Goal: Task Accomplishment & Management: Use online tool/utility

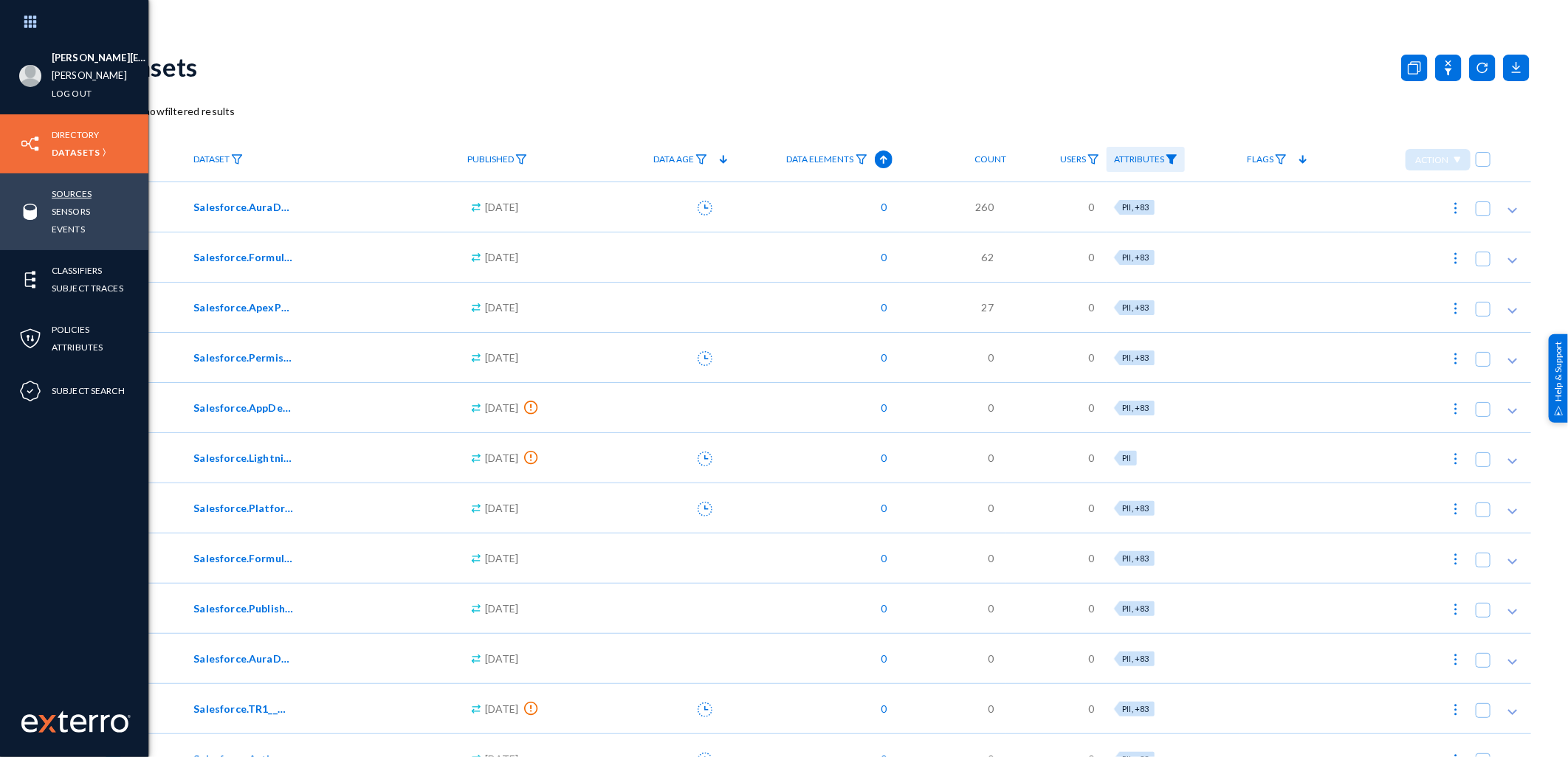
click at [76, 190] on link "Sources" at bounding box center [72, 193] width 40 height 17
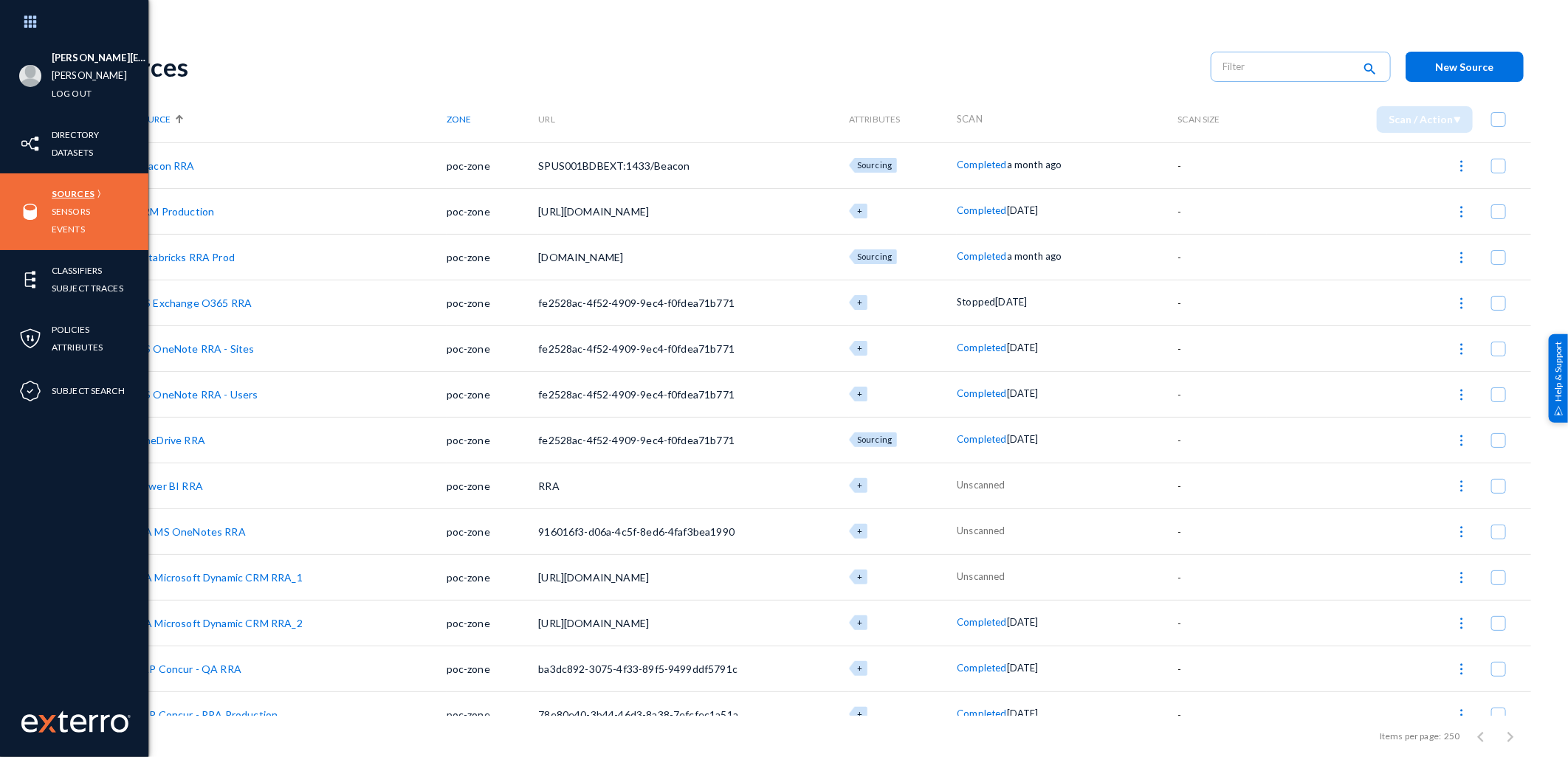
click at [60, 196] on link "Sources" at bounding box center [73, 193] width 43 height 17
click at [66, 210] on link "Sensors" at bounding box center [71, 211] width 38 height 17
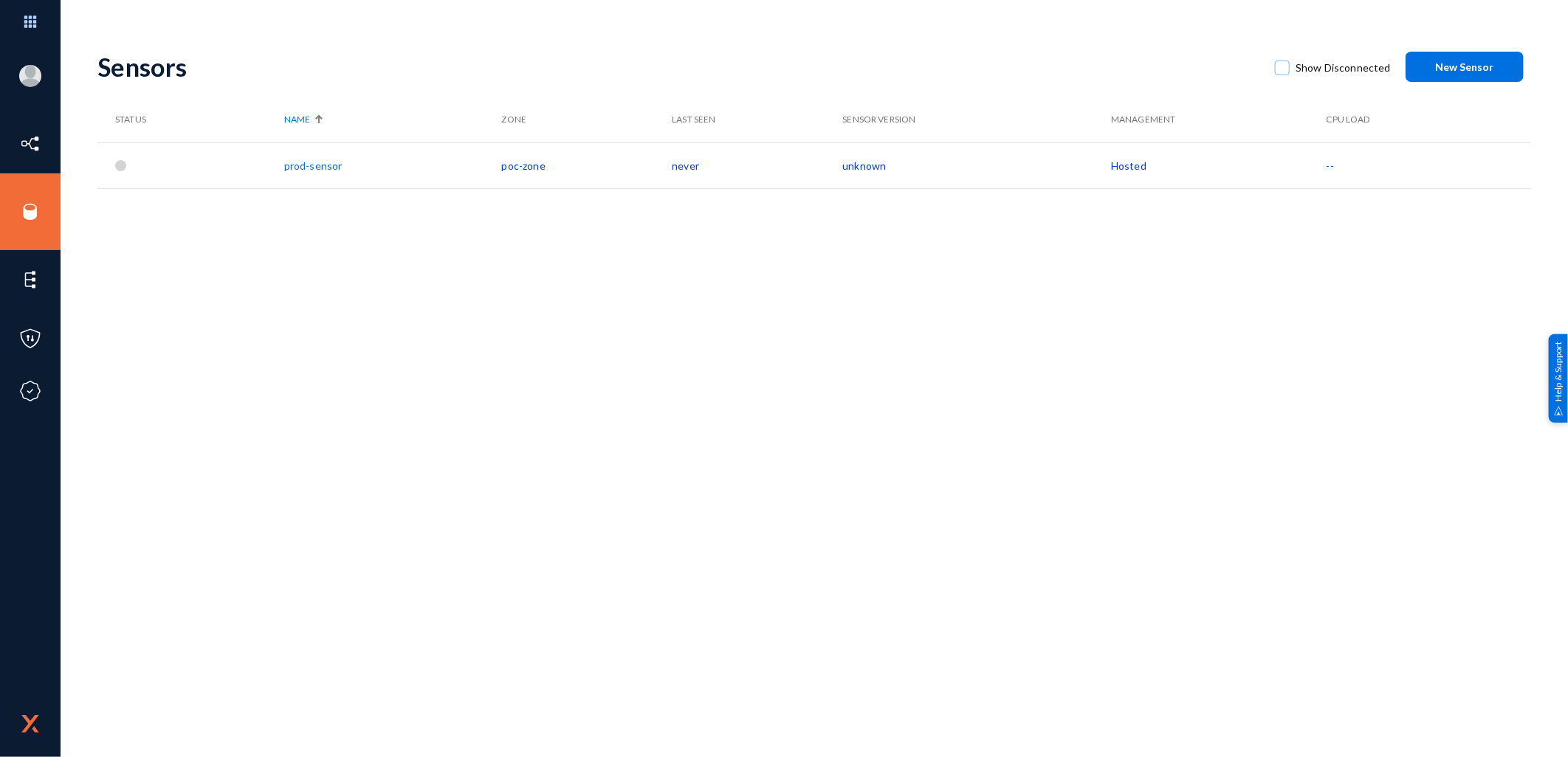
click at [123, 168] on div at bounding box center [121, 166] width 11 height 11
click at [886, 176] on td "unknown" at bounding box center [976, 165] width 268 height 45
click at [1280, 72] on span at bounding box center [1282, 68] width 15 height 15
click at [1281, 75] on input "Show Disconnected" at bounding box center [1282, 76] width 2 height 2
click at [1285, 68] on span at bounding box center [1282, 68] width 15 height 15
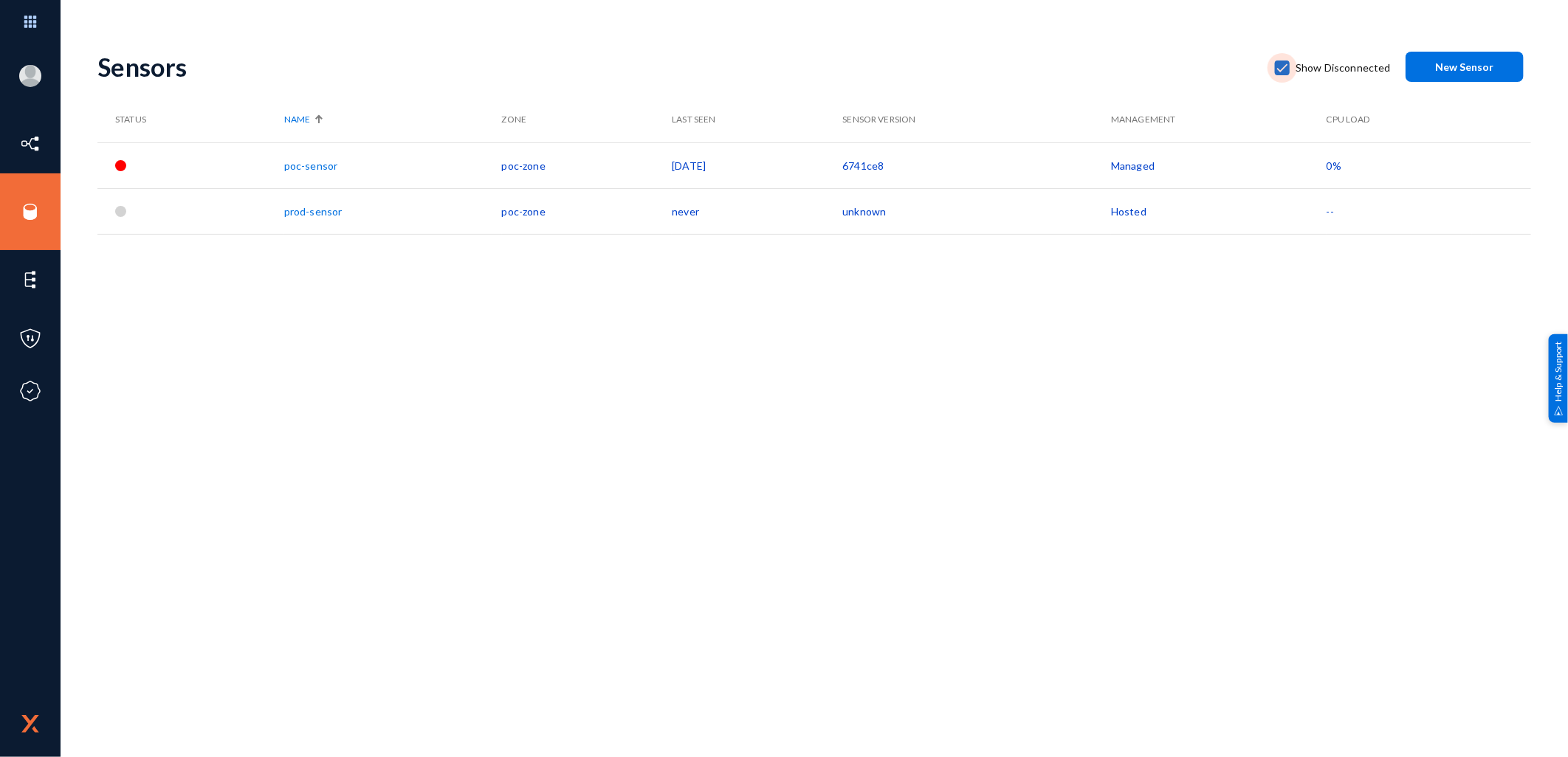
click at [1283, 75] on input "Show Disconnected" at bounding box center [1282, 76] width 2 height 2
click at [1285, 68] on span at bounding box center [1282, 68] width 15 height 15
click at [1283, 75] on input "Show Disconnected" at bounding box center [1282, 76] width 2 height 2
click at [1285, 68] on span at bounding box center [1282, 68] width 15 height 15
click at [1283, 75] on input "Show Disconnected" at bounding box center [1282, 76] width 2 height 2
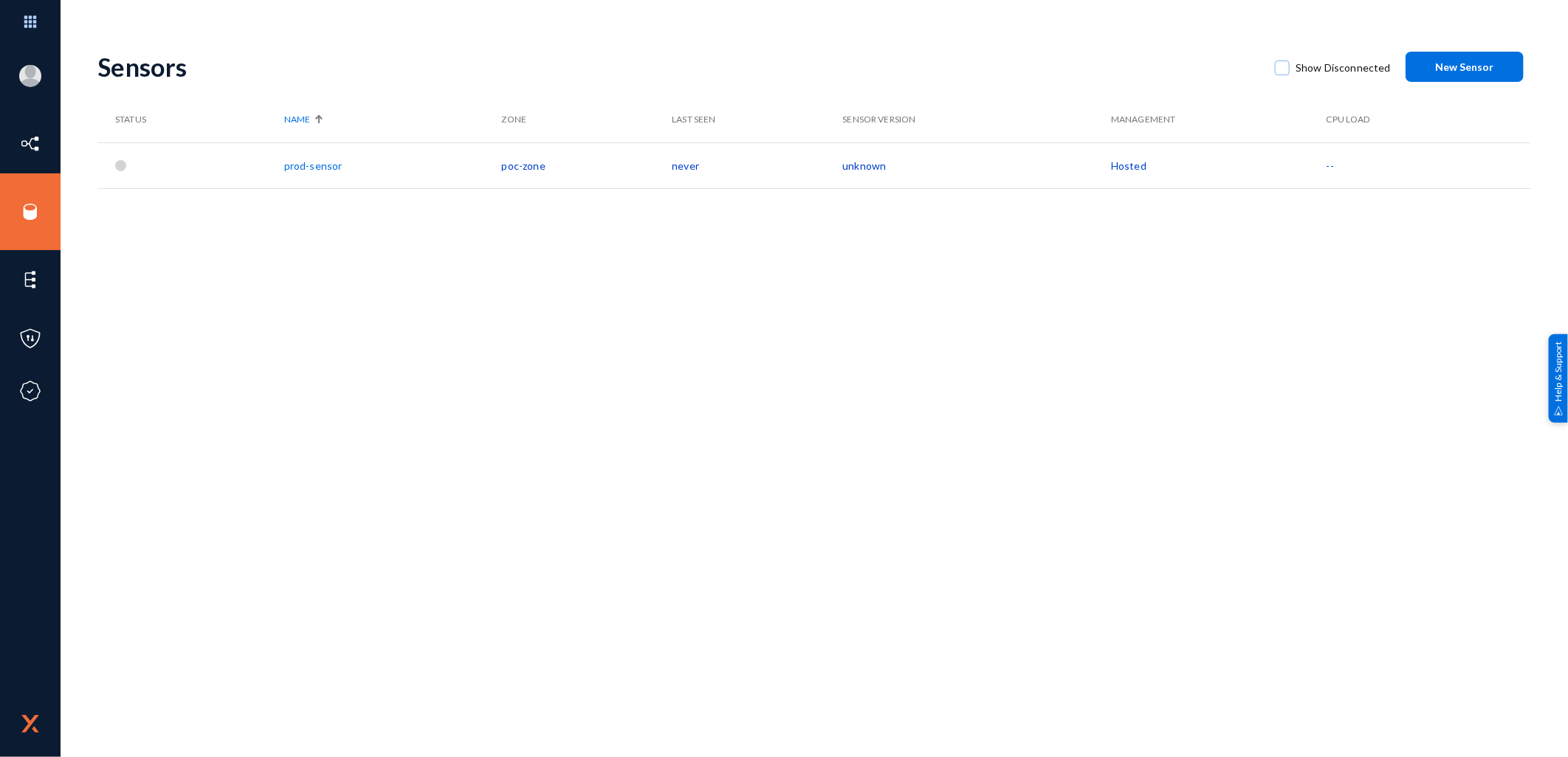
click at [1282, 68] on span at bounding box center [1282, 68] width 15 height 15
click at [1282, 75] on input "Show Disconnected" at bounding box center [1282, 76] width 2 height 2
click at [1282, 68] on span at bounding box center [1282, 68] width 15 height 15
click at [1282, 75] on input "Show Disconnected" at bounding box center [1282, 76] width 2 height 2
click at [1282, 68] on span at bounding box center [1282, 68] width 15 height 15
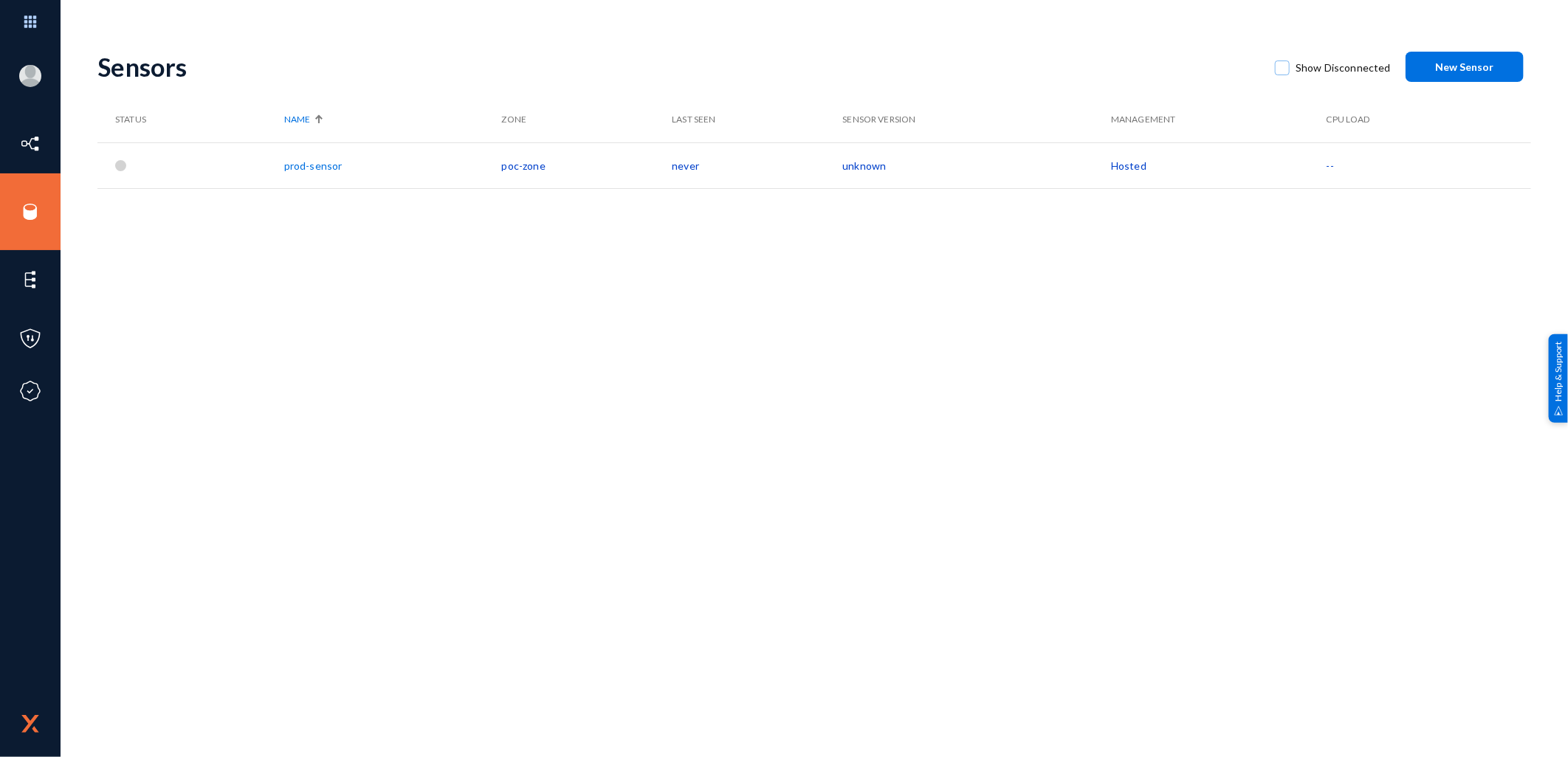
click at [1282, 75] on input "Show Disconnected" at bounding box center [1282, 76] width 2 height 2
click at [1282, 68] on span at bounding box center [1282, 68] width 15 height 15
click at [1282, 75] on input "Show Disconnected" at bounding box center [1282, 76] width 2 height 2
checkbox input "false"
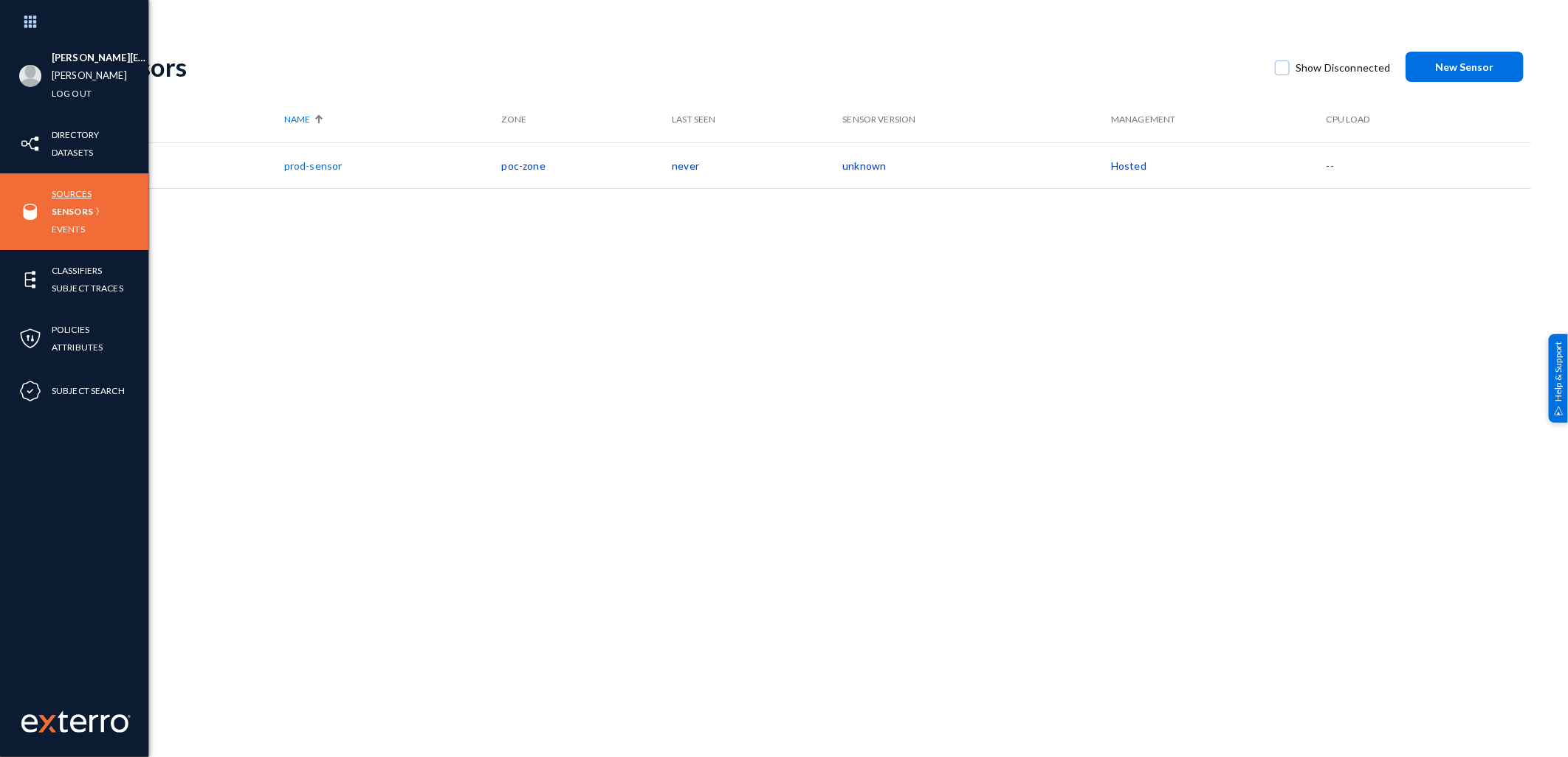
click at [68, 195] on link "Sources" at bounding box center [72, 193] width 40 height 17
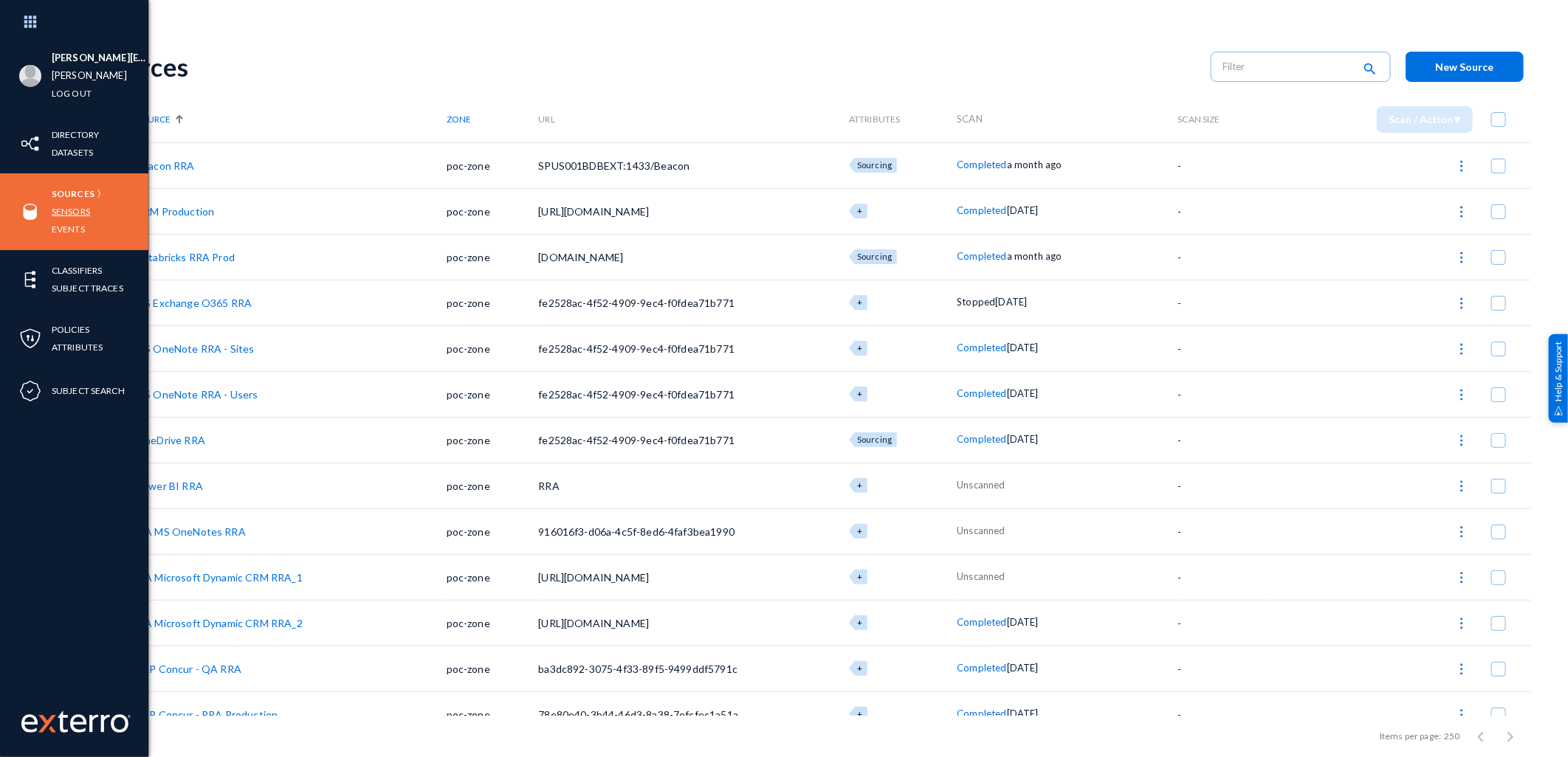
click at [72, 207] on link "Sensors" at bounding box center [71, 211] width 38 height 17
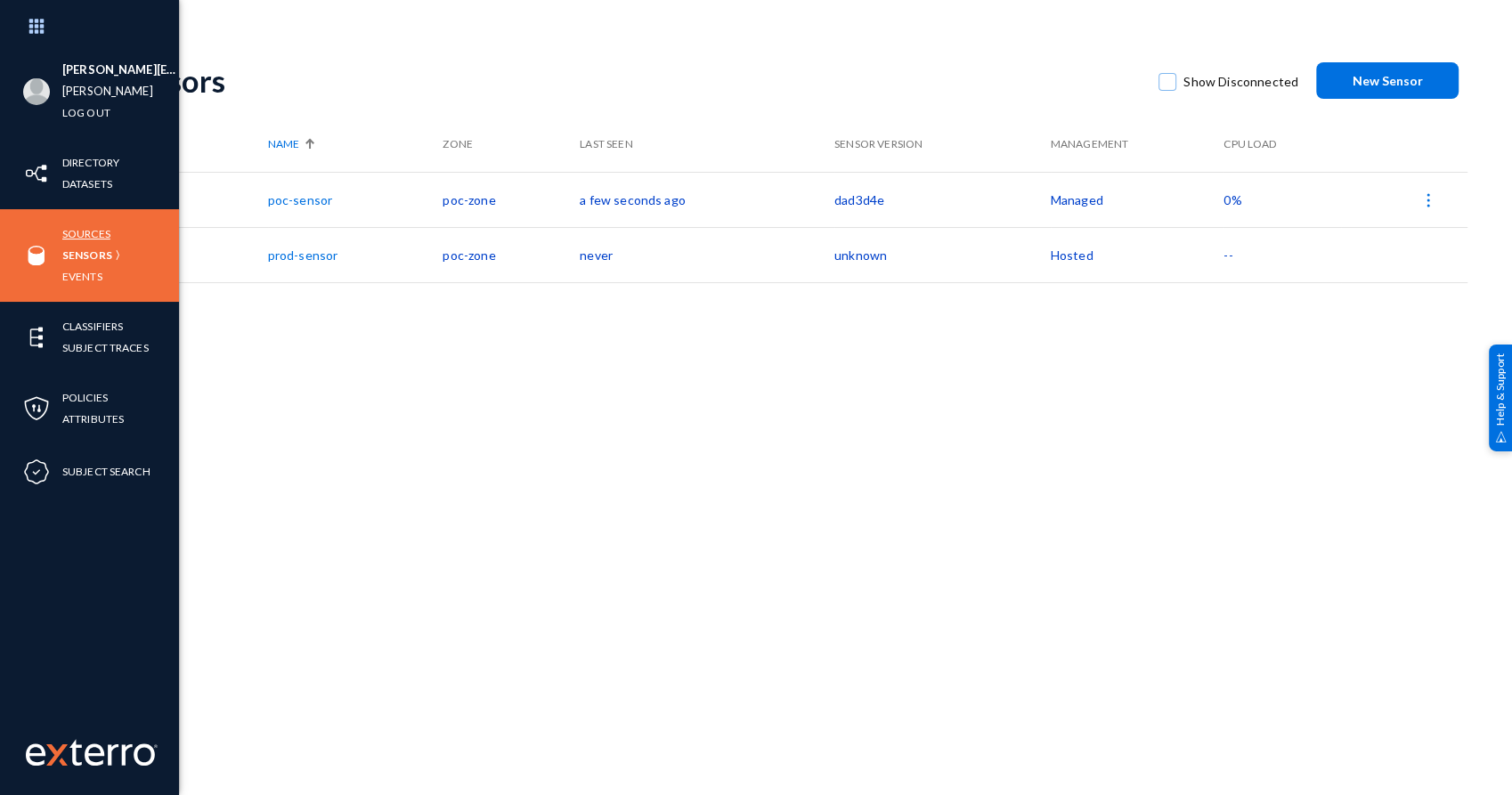
click at [89, 229] on link "Sources" at bounding box center [86, 233] width 48 height 20
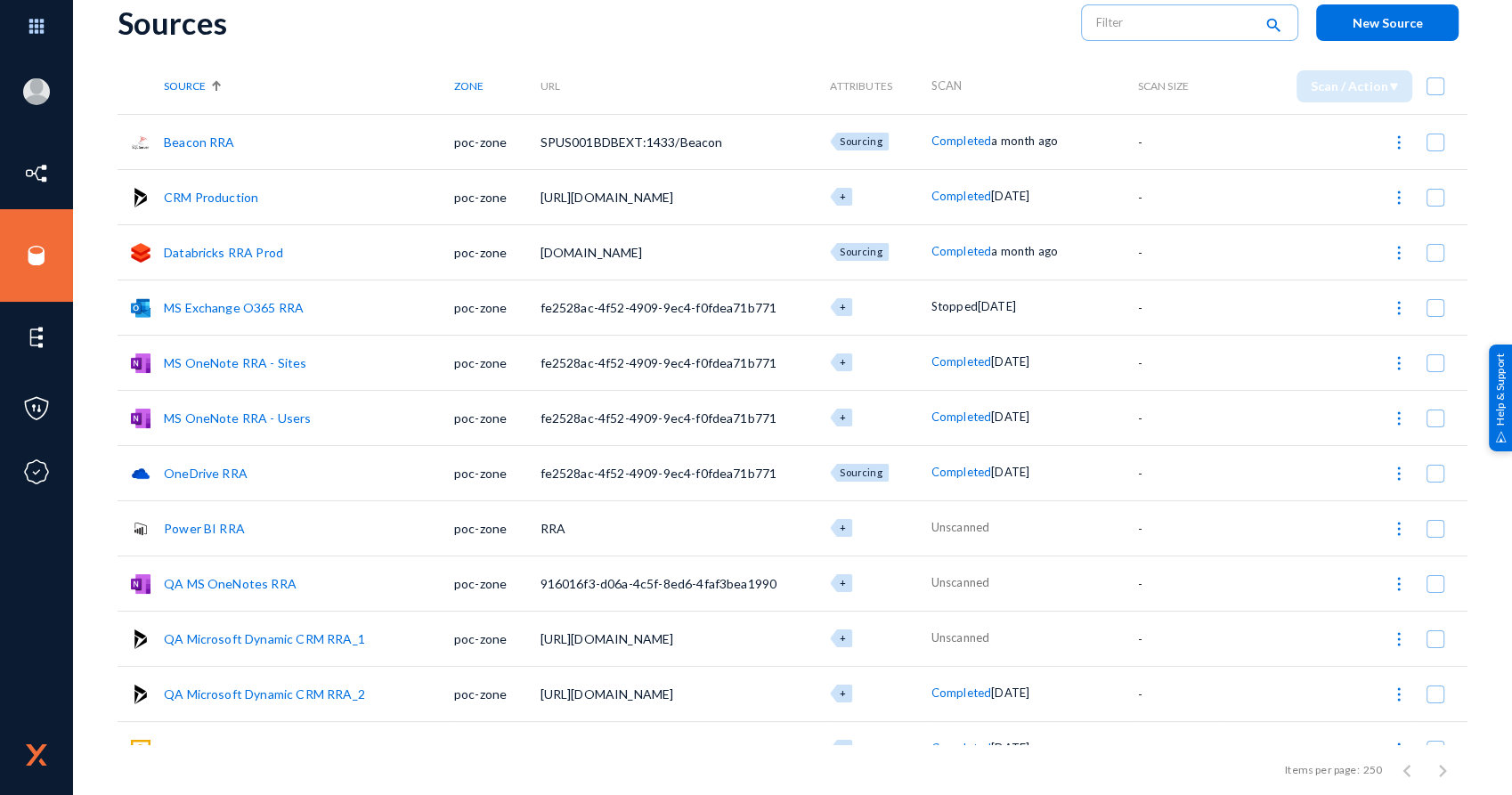
scroll to position [12, 0]
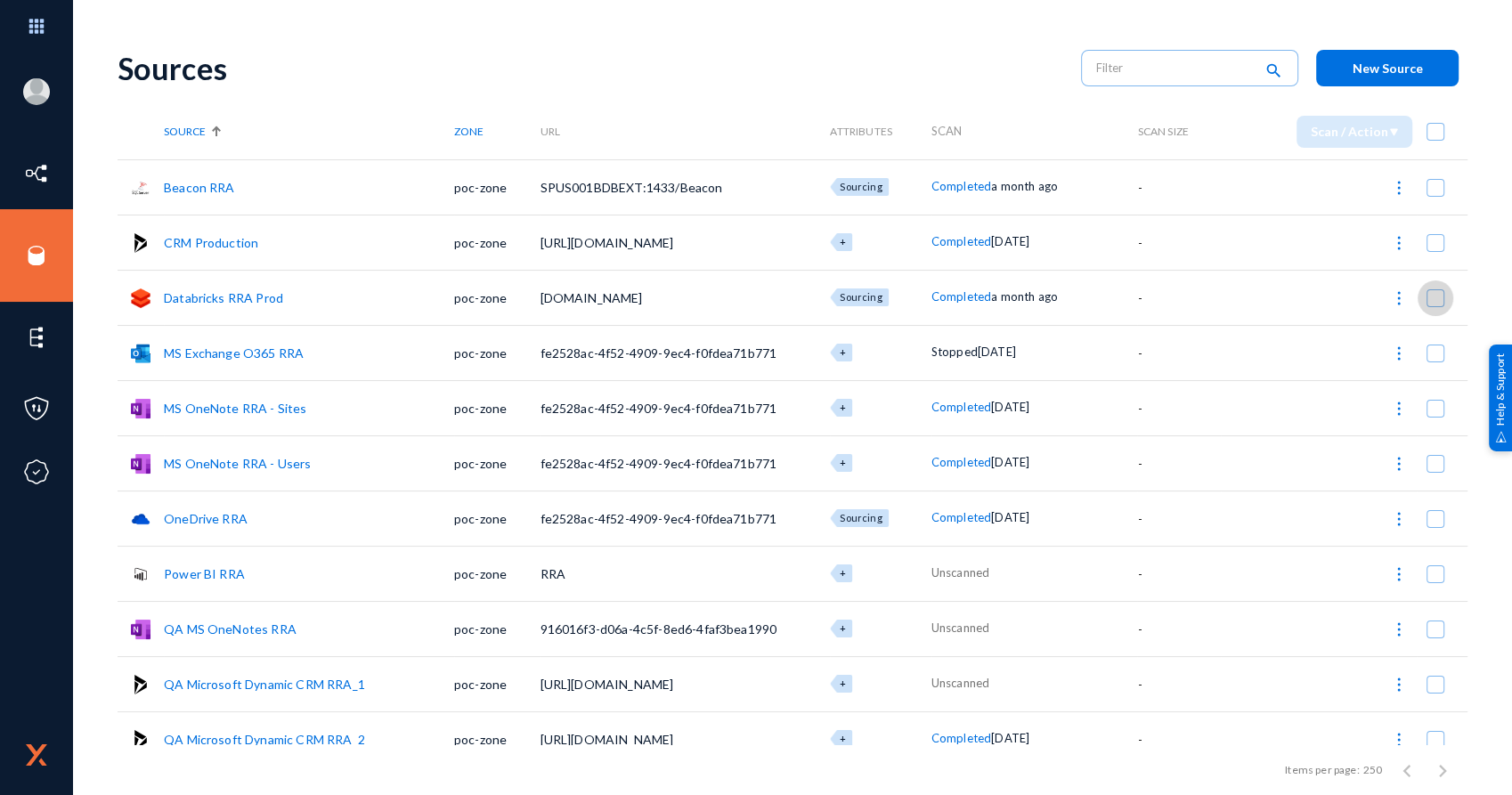
click at [1427, 294] on span at bounding box center [1435, 298] width 18 height 18
click at [1434, 306] on input "checkbox" at bounding box center [1435, 307] width 2 height 2
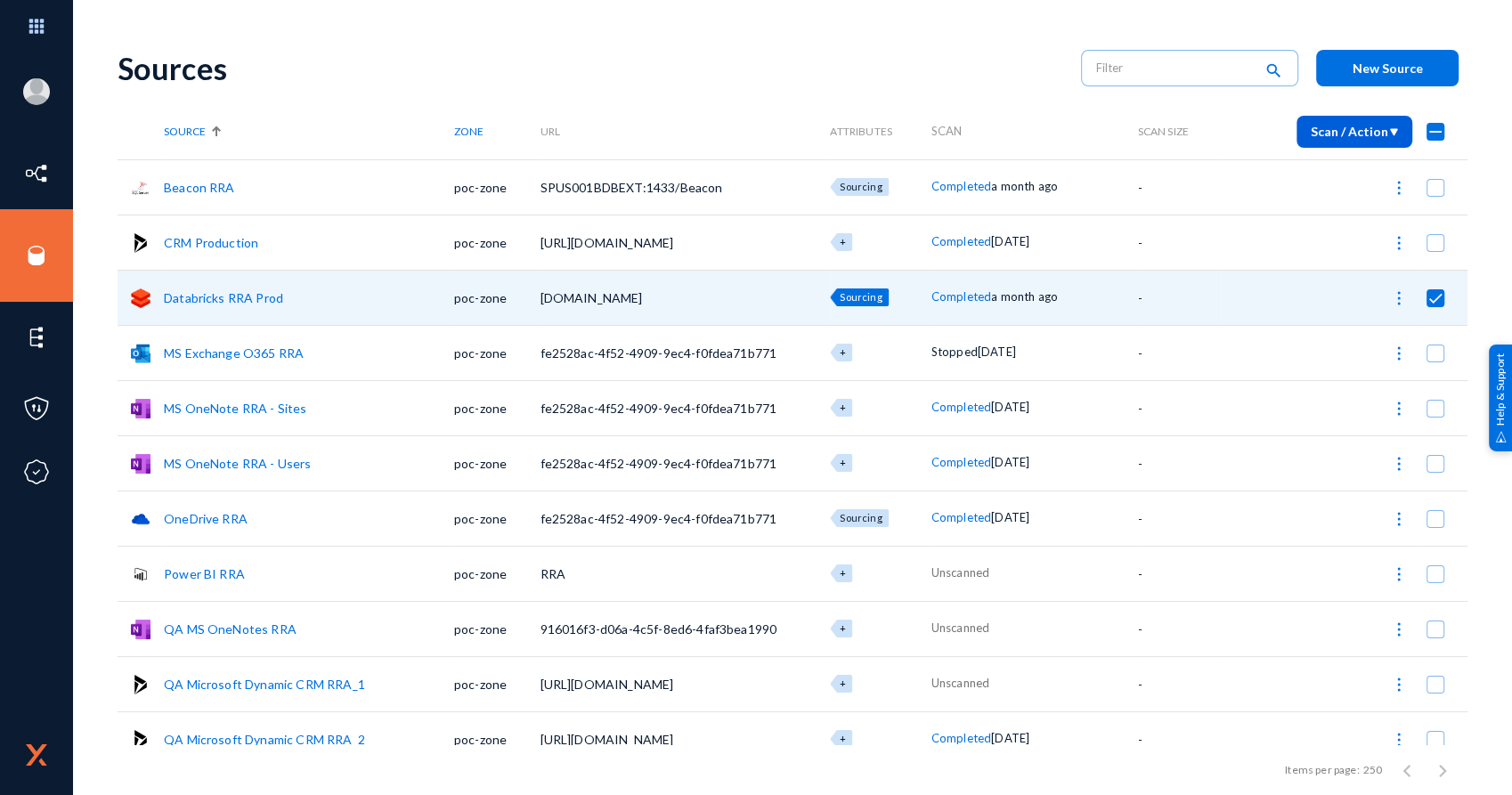
click at [1392, 293] on img at bounding box center [1399, 298] width 18 height 18
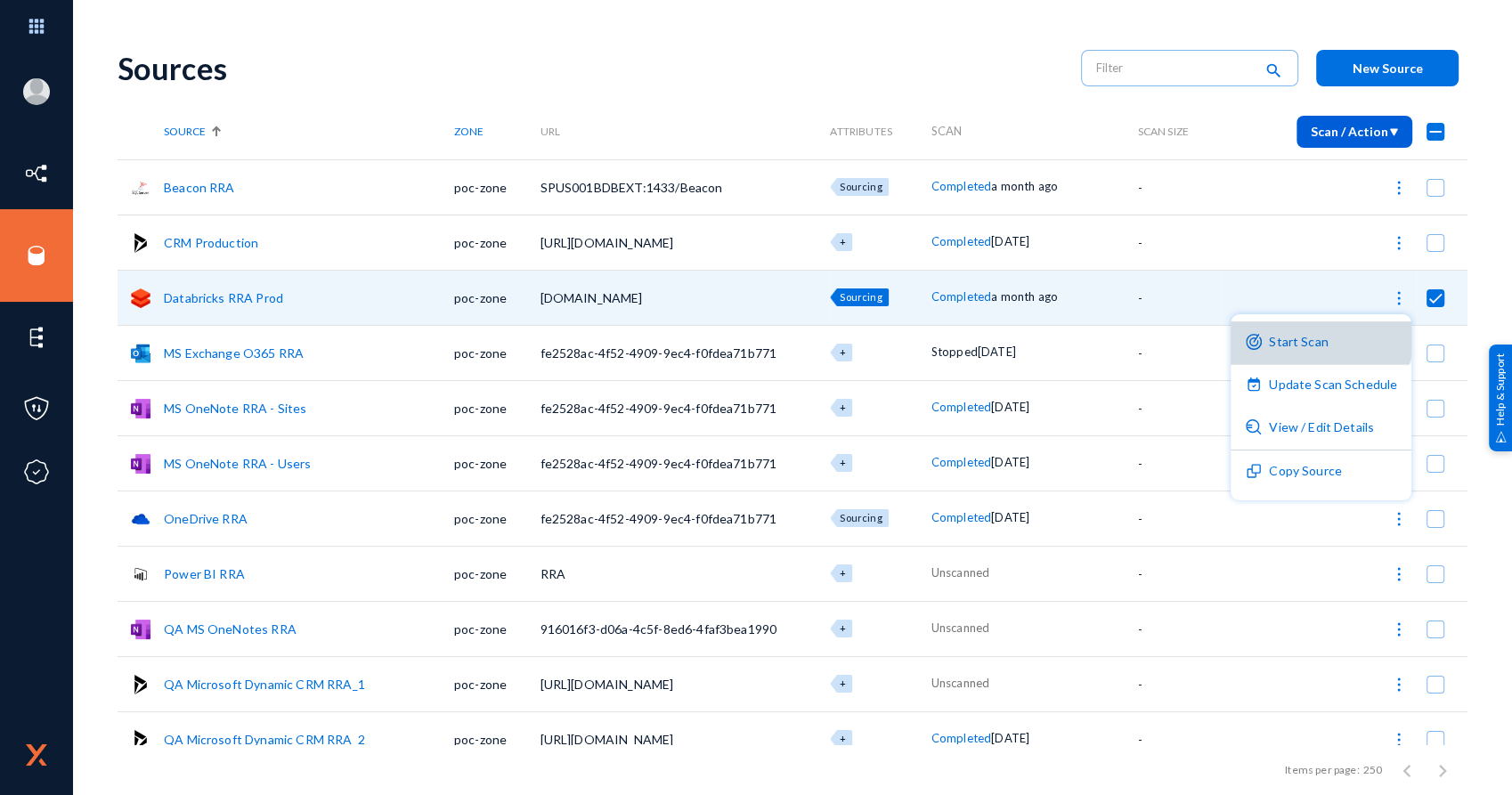
click at [1316, 328] on button "Start Scan" at bounding box center [1321, 343] width 181 height 42
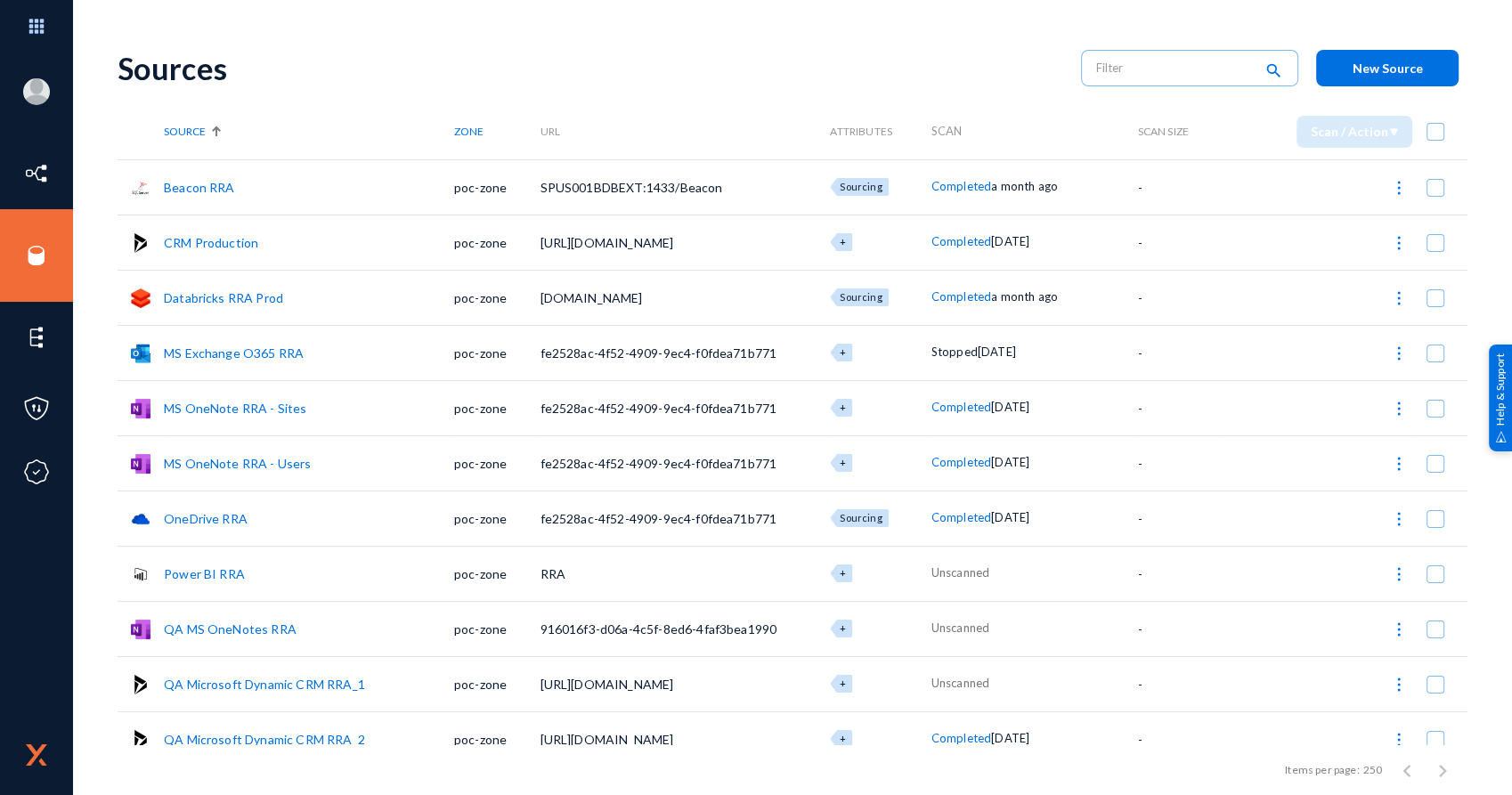
click at [1393, 295] on img at bounding box center [1399, 298] width 18 height 18
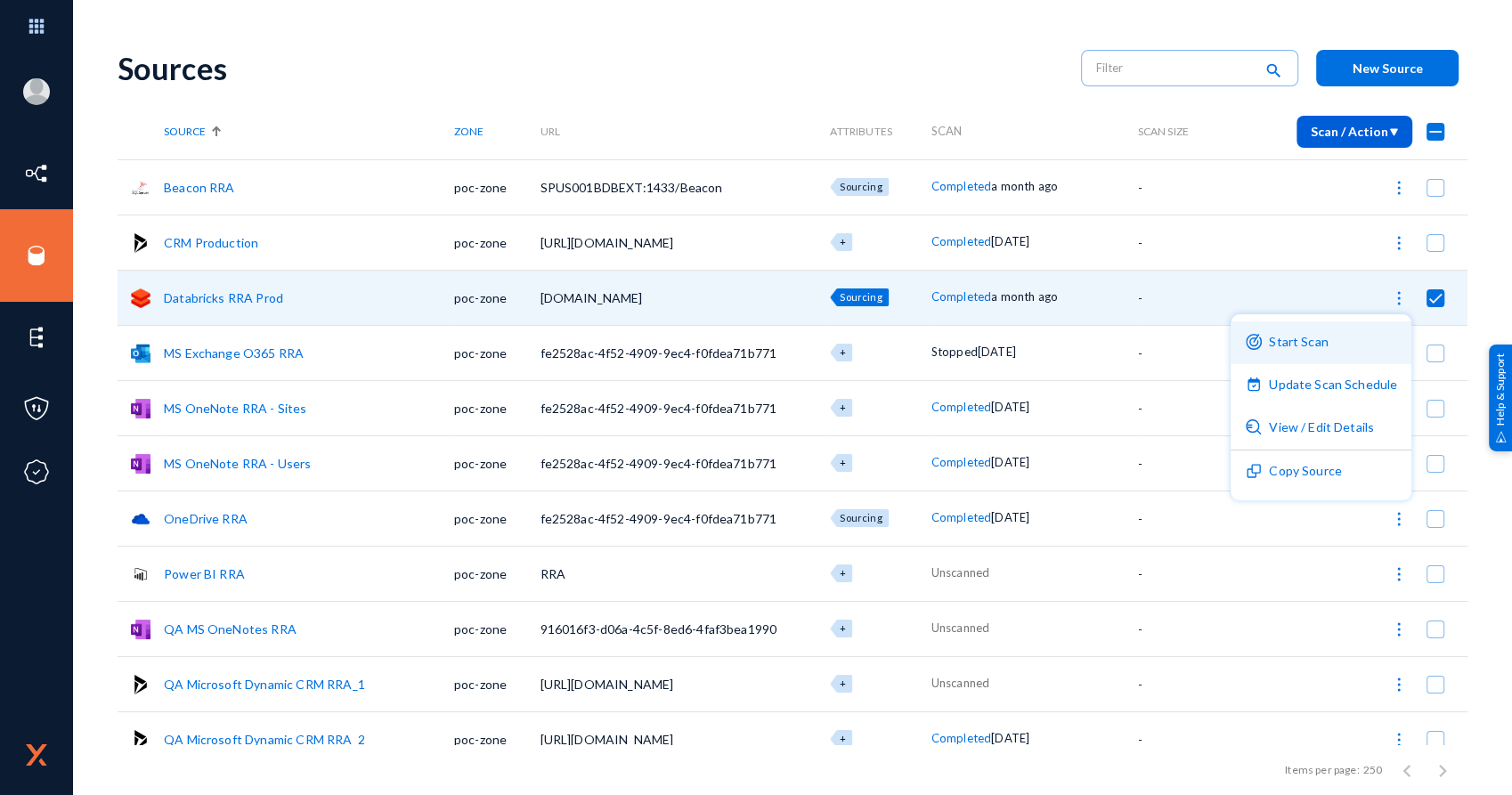
click at [1293, 342] on button "Start Scan" at bounding box center [1321, 343] width 181 height 42
checkbox input "false"
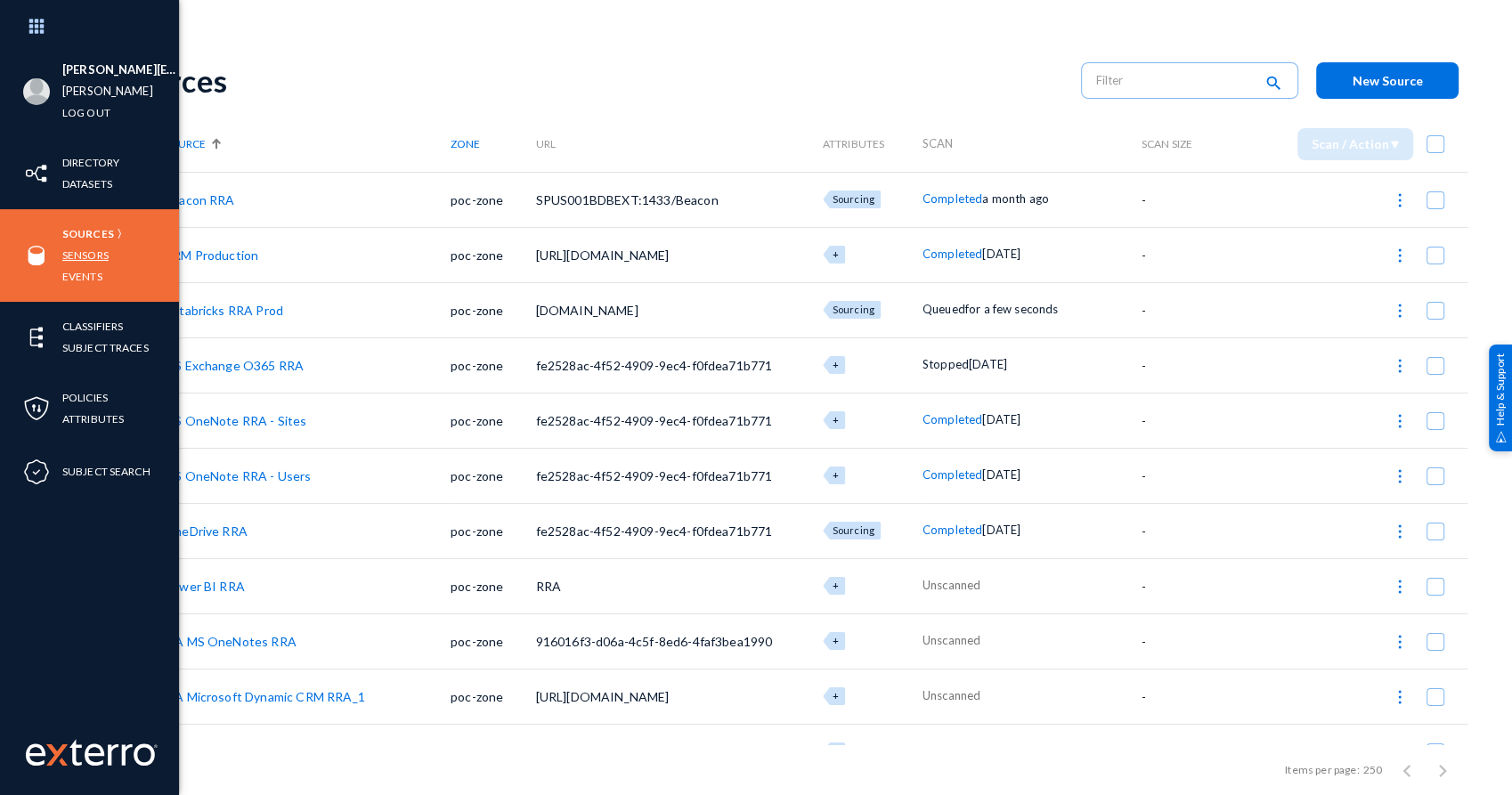
click at [93, 257] on link "Sensors" at bounding box center [85, 254] width 46 height 20
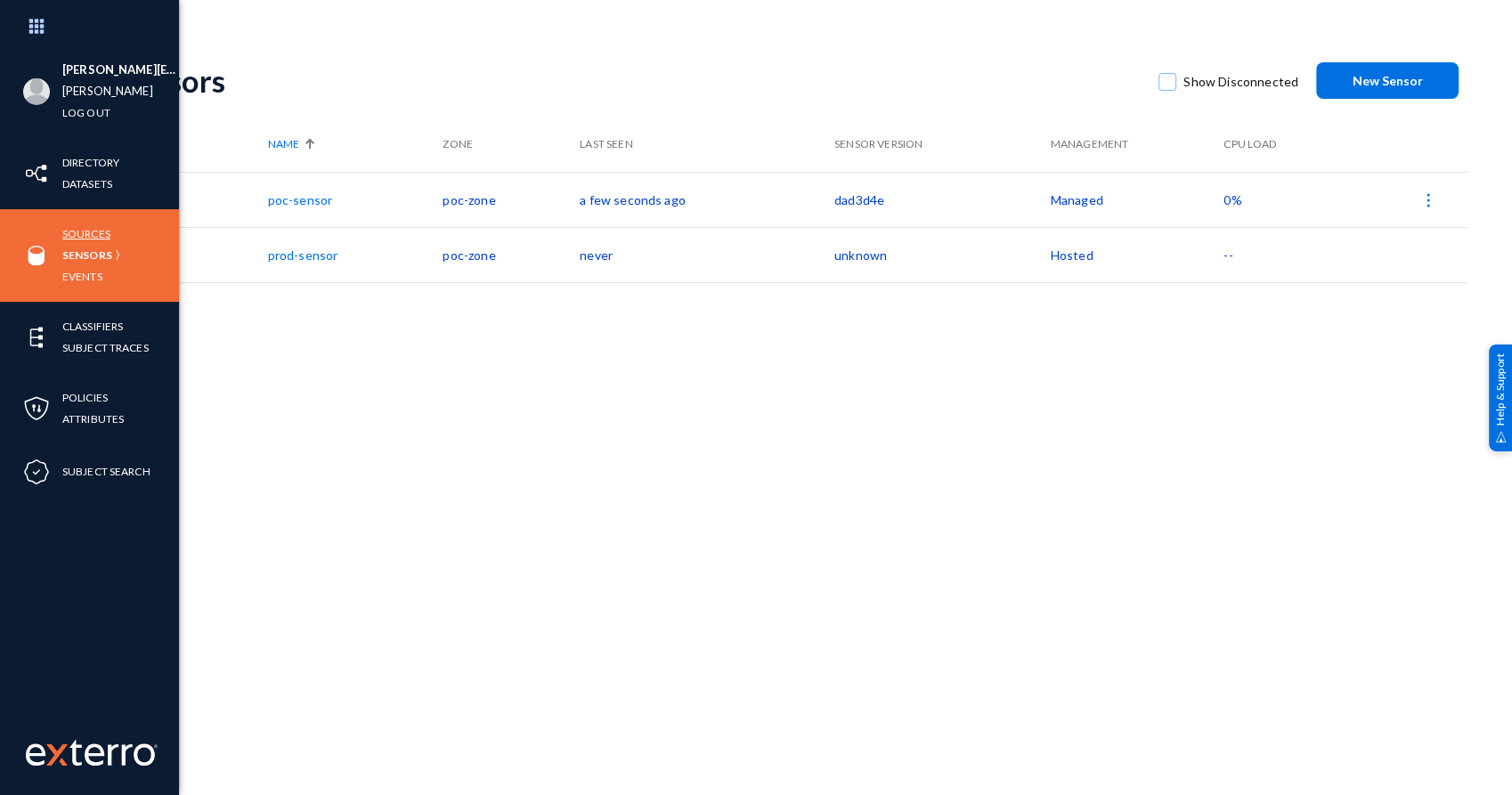
click at [92, 226] on link "Sources" at bounding box center [86, 233] width 48 height 20
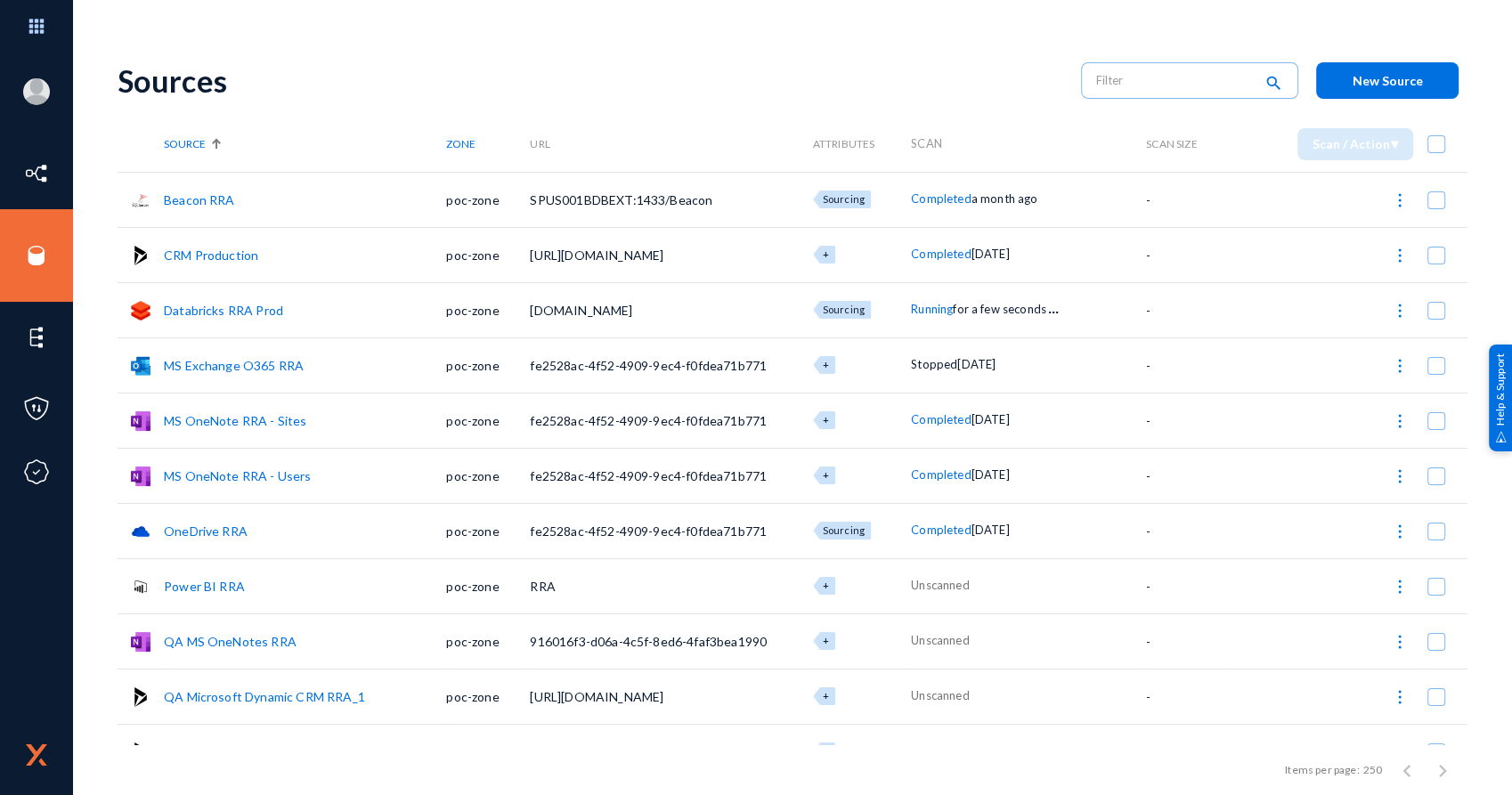
click at [1397, 309] on img at bounding box center [1400, 310] width 18 height 18
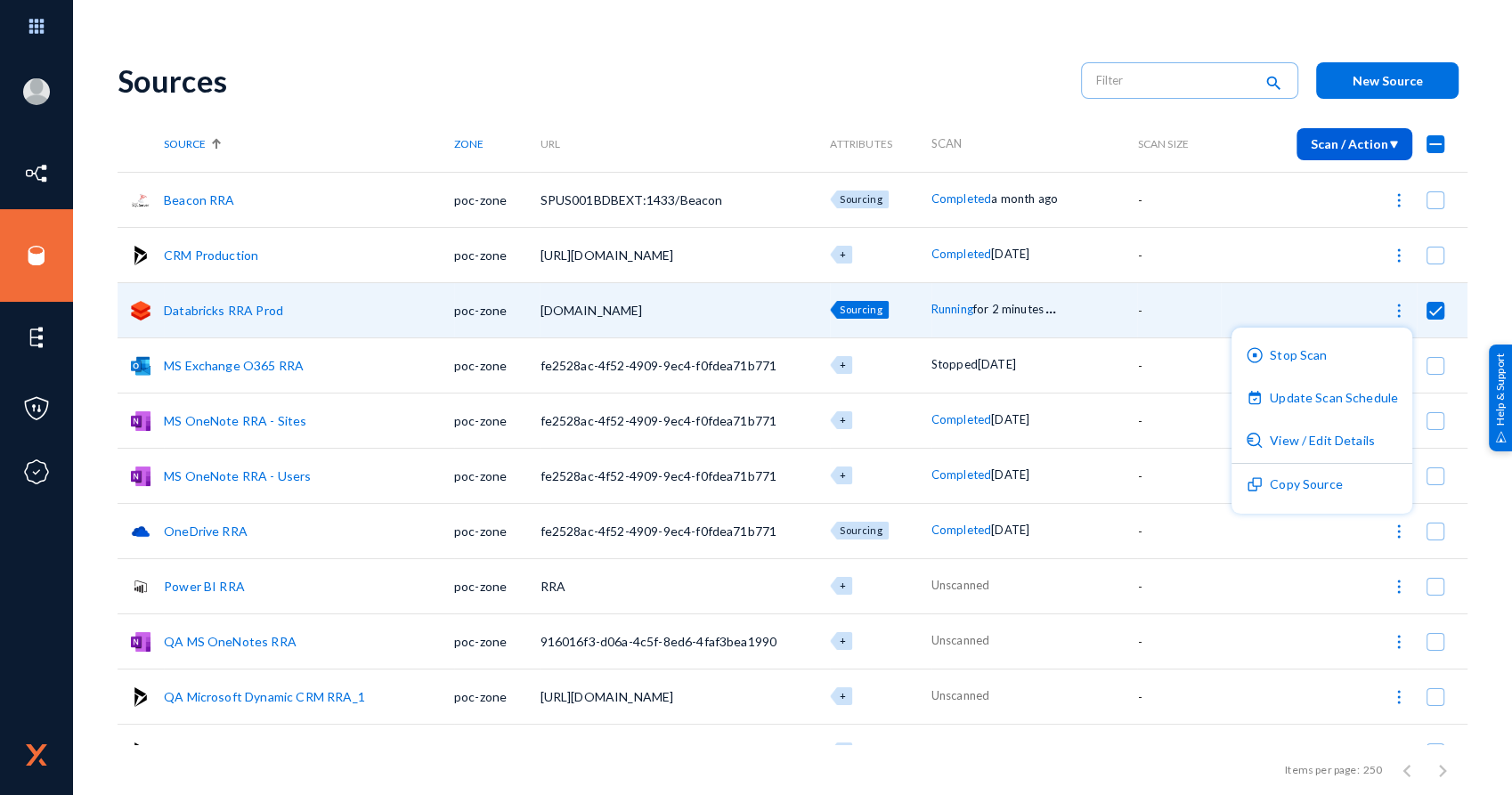
click at [1204, 296] on div at bounding box center [756, 398] width 1512 height 795
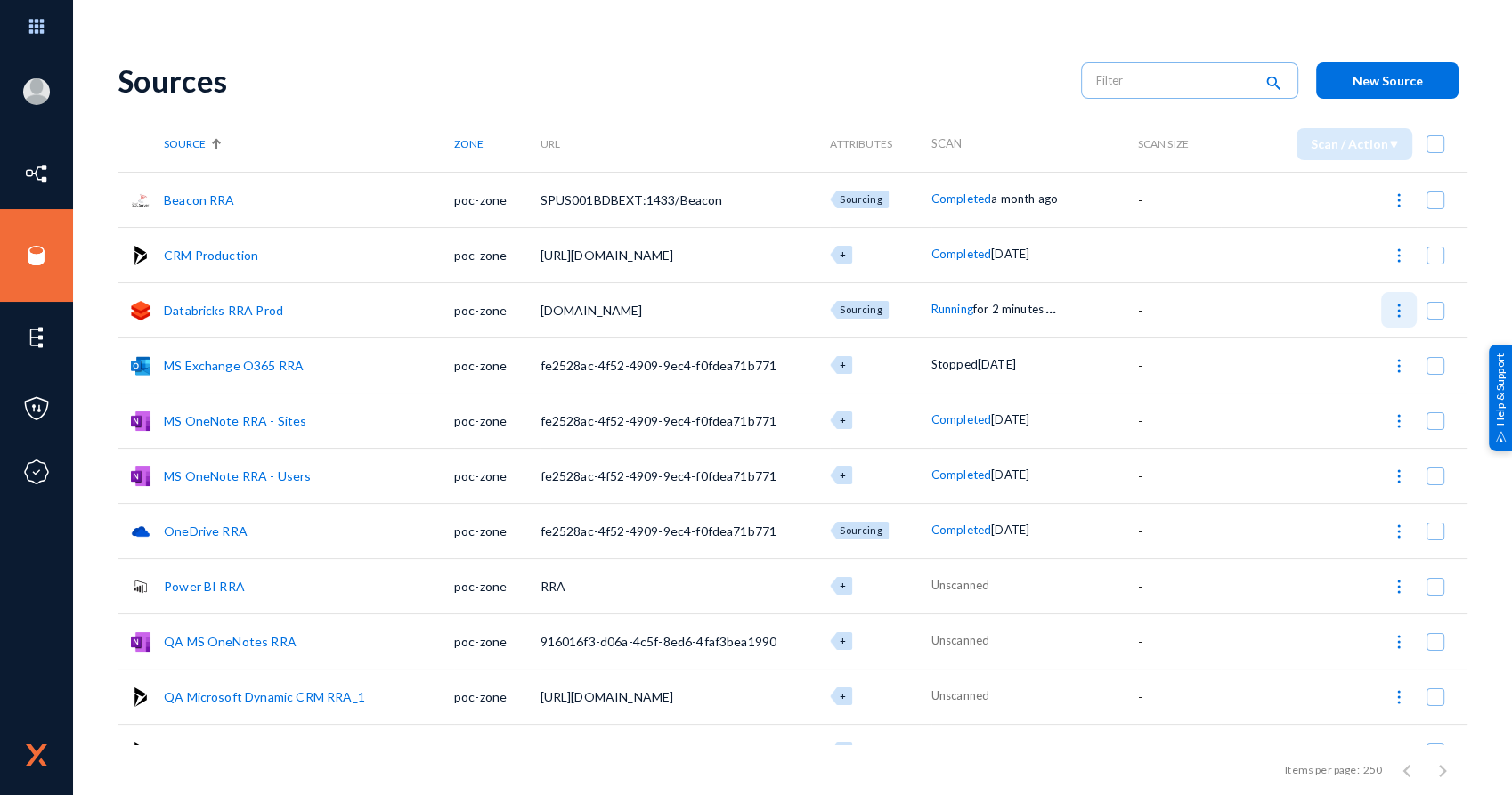
click at [1390, 308] on img at bounding box center [1399, 310] width 18 height 18
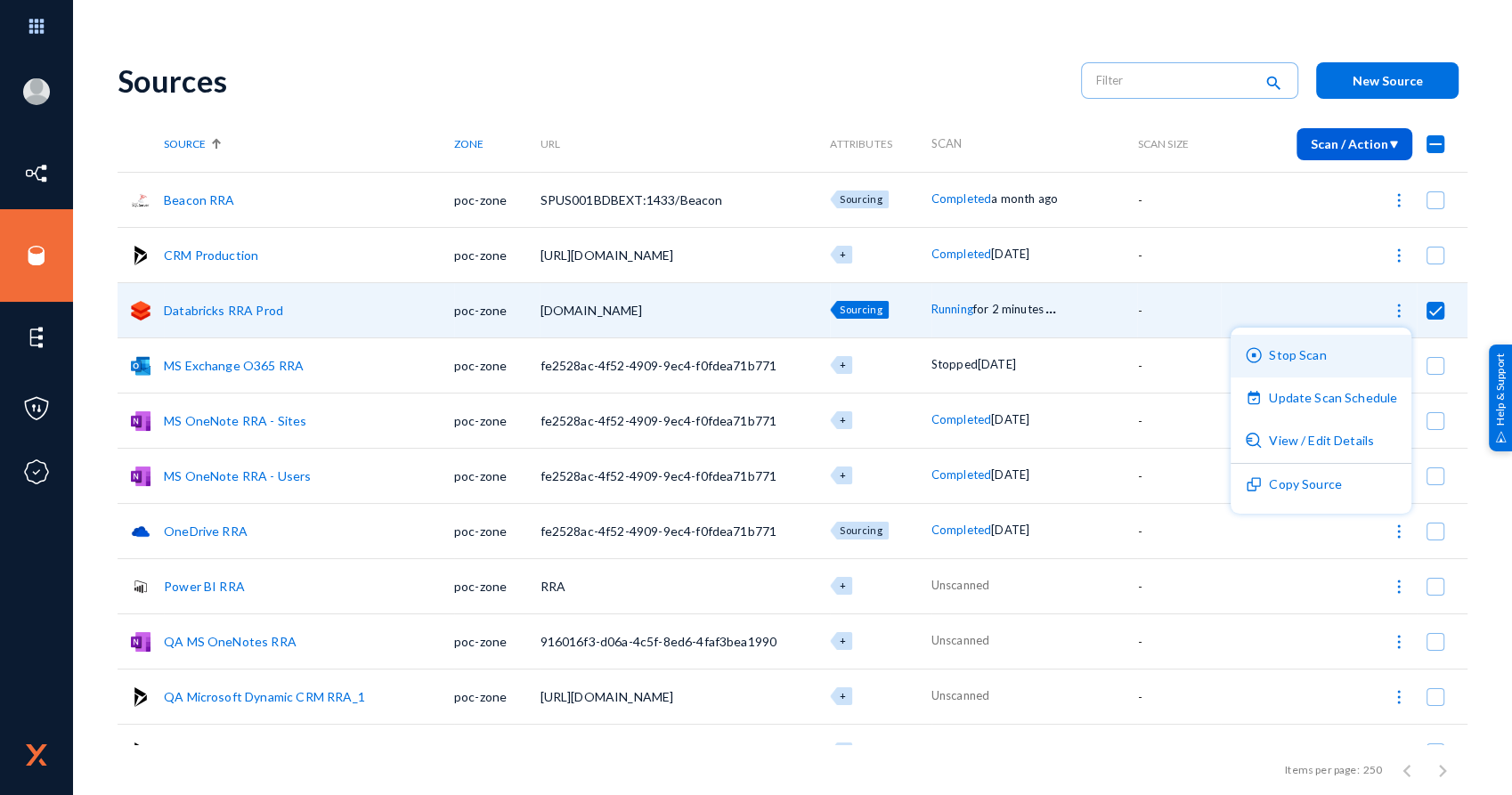
click at [1294, 349] on button "Stop Scan" at bounding box center [1321, 356] width 181 height 42
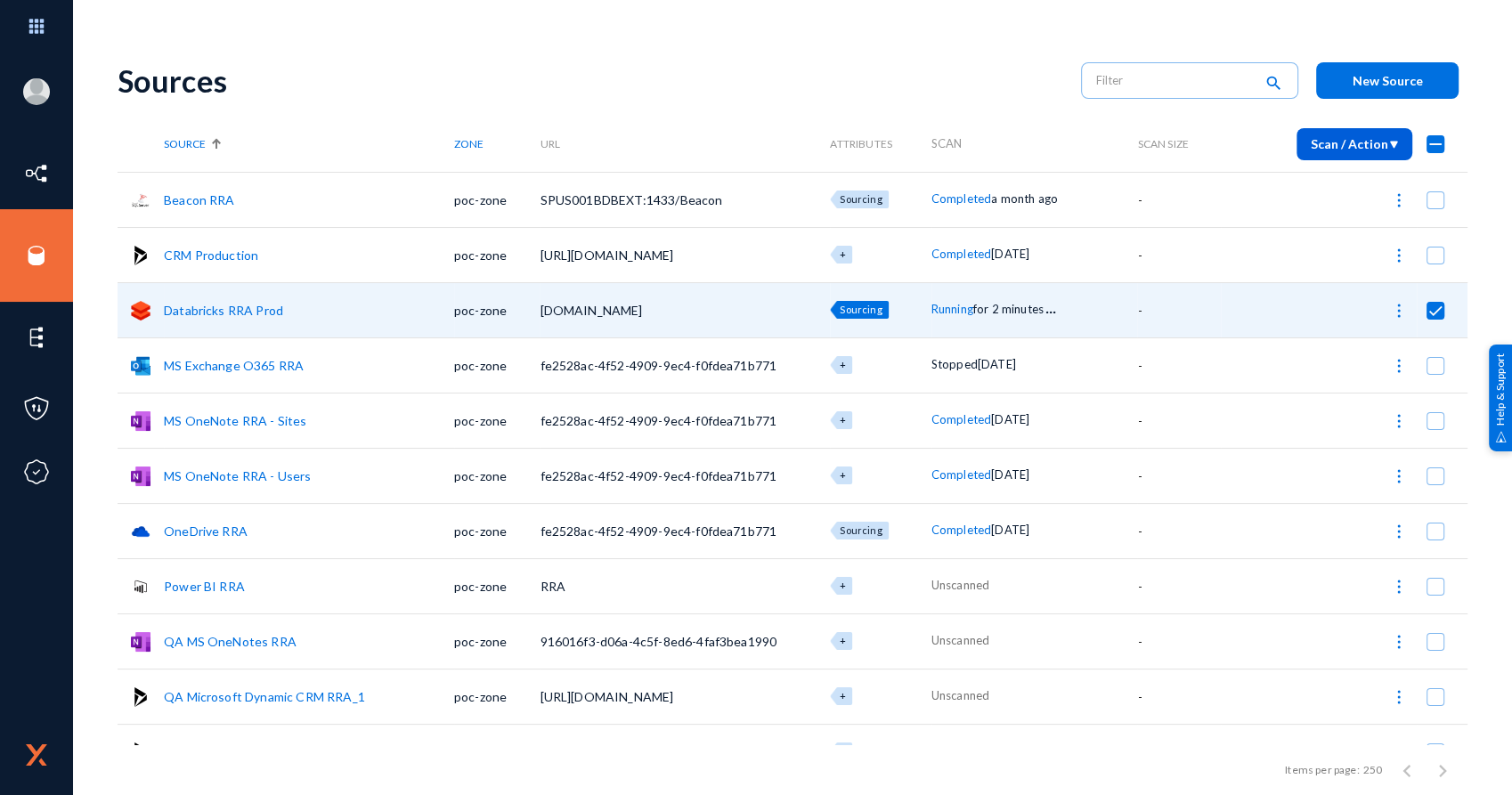
checkbox input "false"
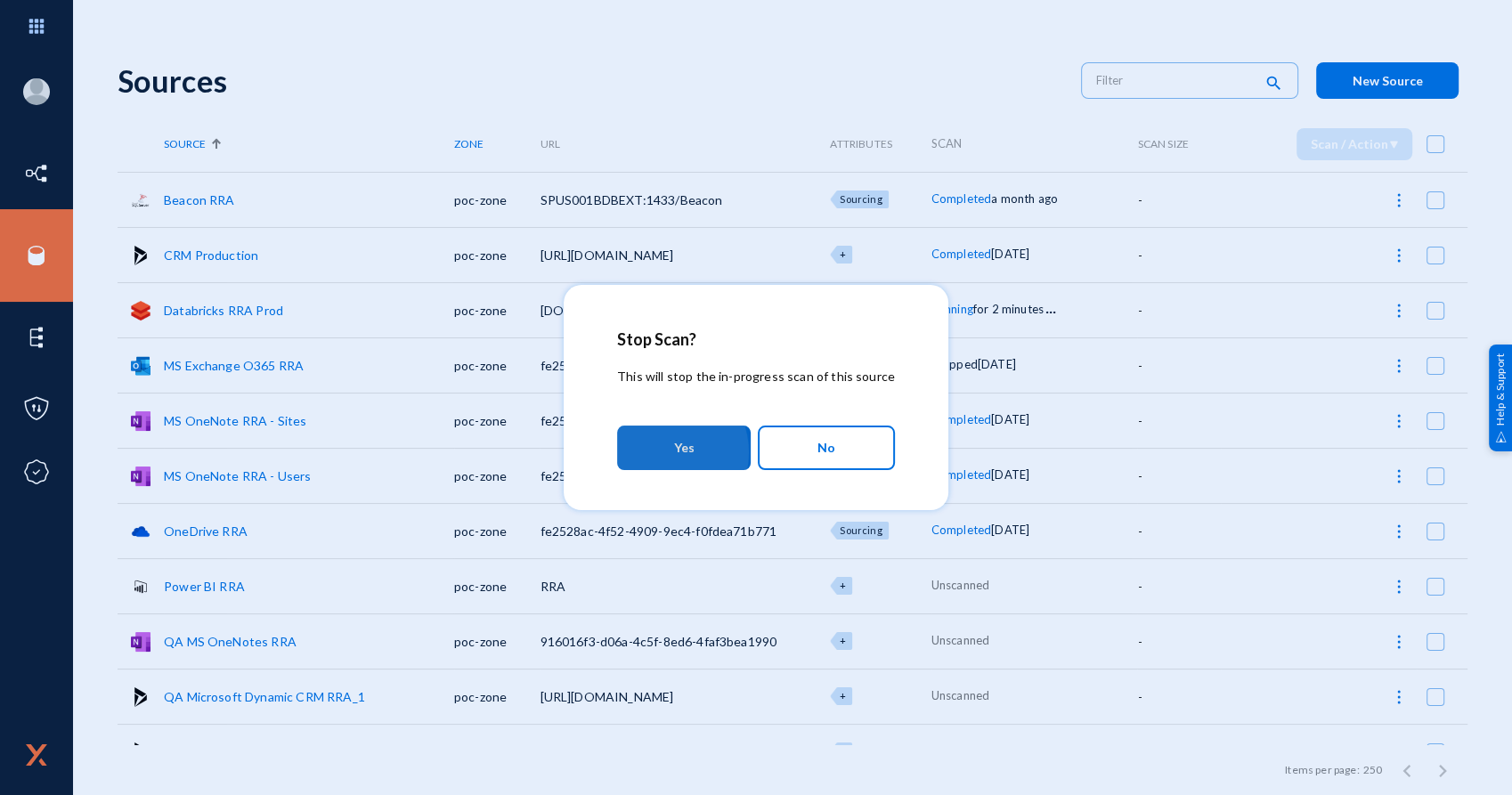
click at [668, 452] on button "Yes" at bounding box center [683, 447] width 134 height 44
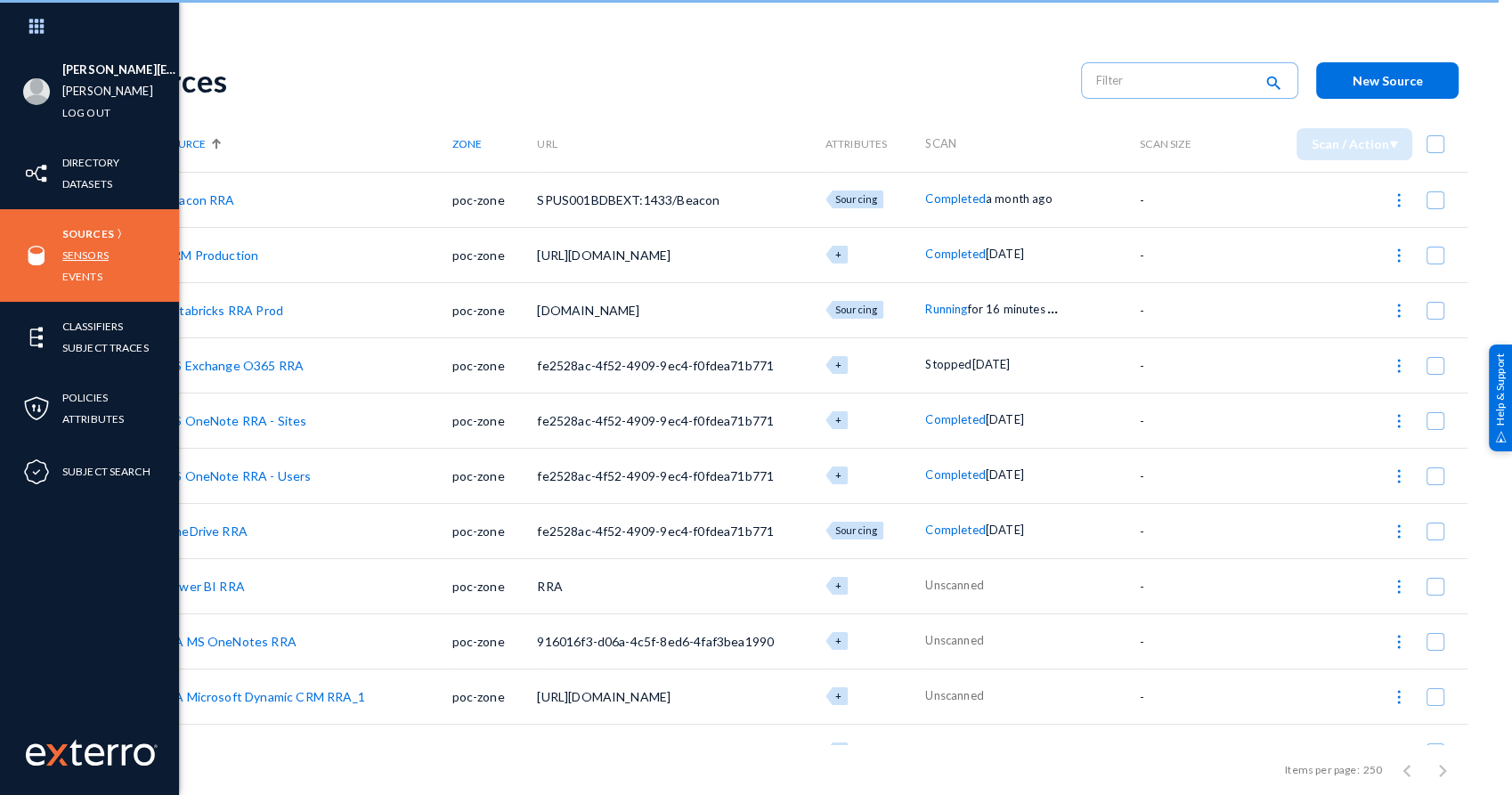
click at [93, 253] on link "Sensors" at bounding box center [85, 254] width 46 height 20
